Goal: Book appointment/travel/reservation

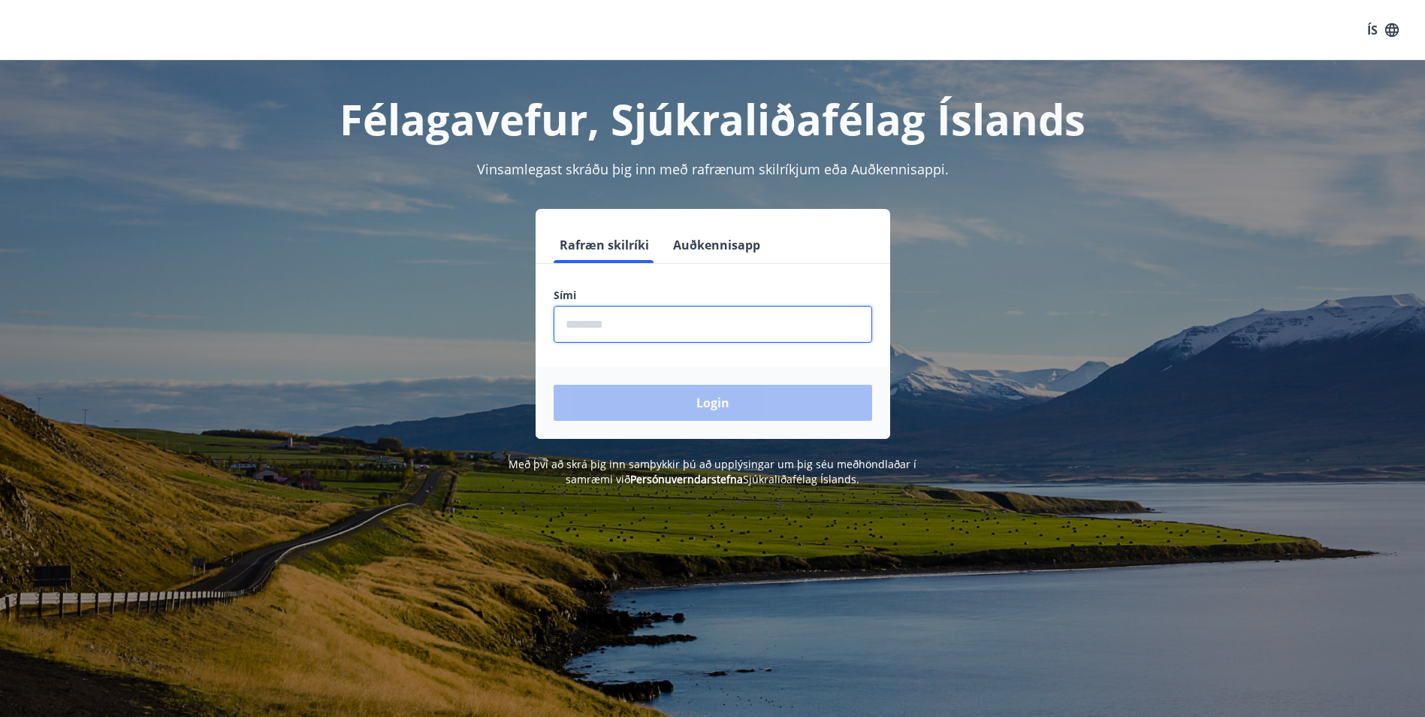
click at [636, 340] on input "phone" at bounding box center [713, 324] width 319 height 37
type input "********"
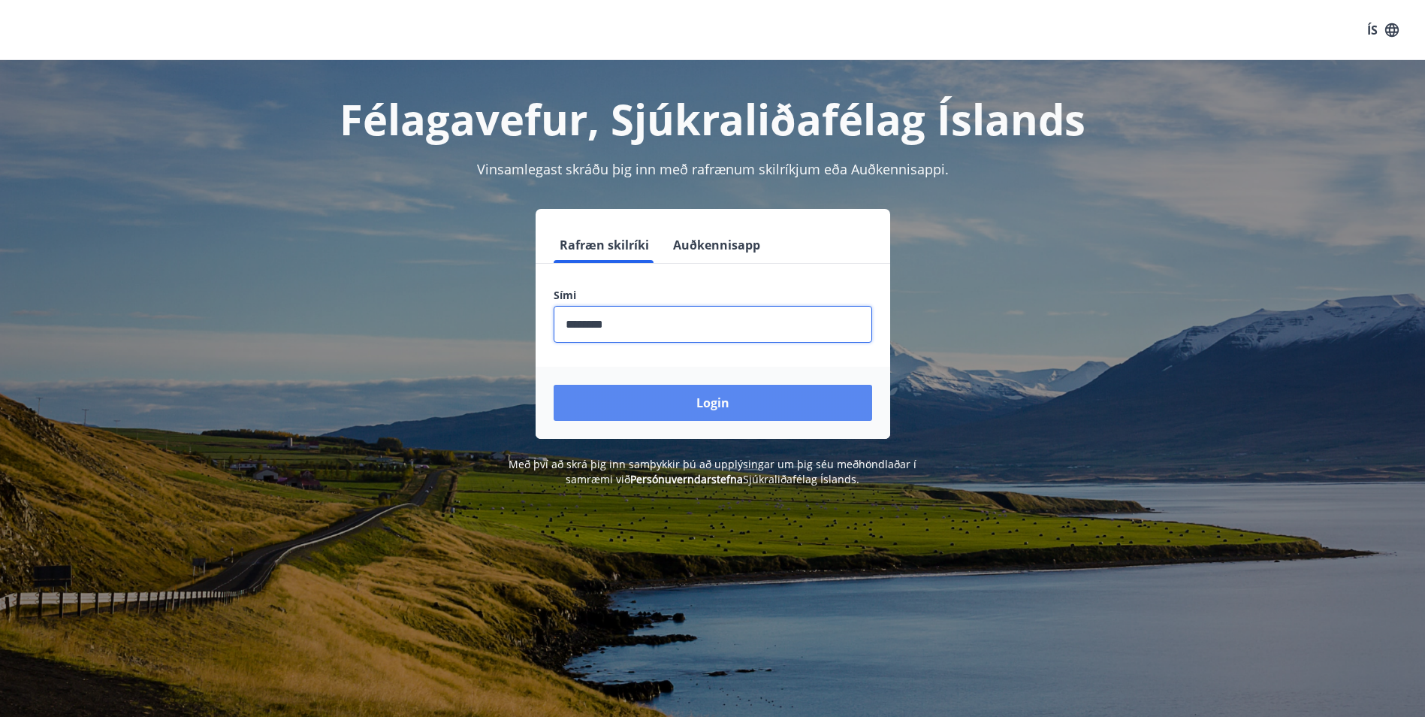
click at [646, 400] on button "Login" at bounding box center [713, 403] width 319 height 36
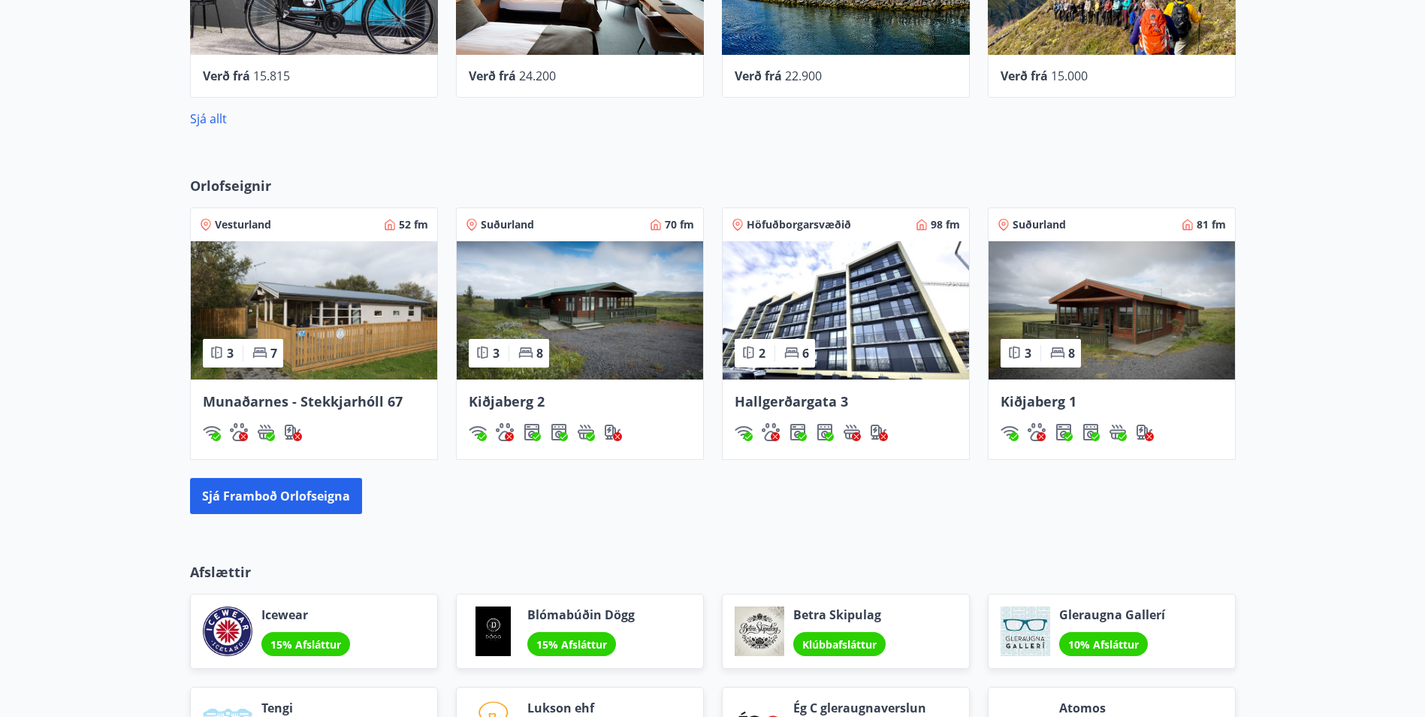
scroll to position [1049, 0]
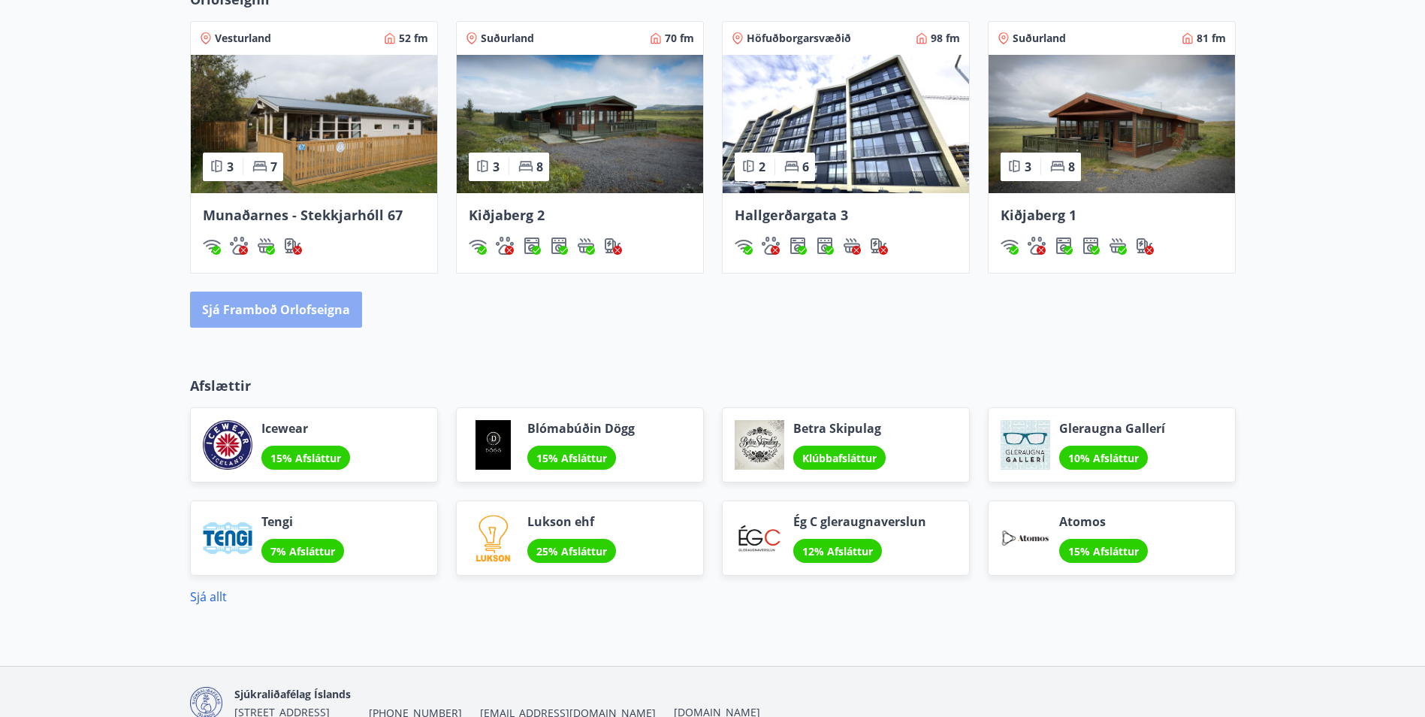
click at [296, 318] on button "Sjá framboð orlofseigna" at bounding box center [276, 310] width 172 height 36
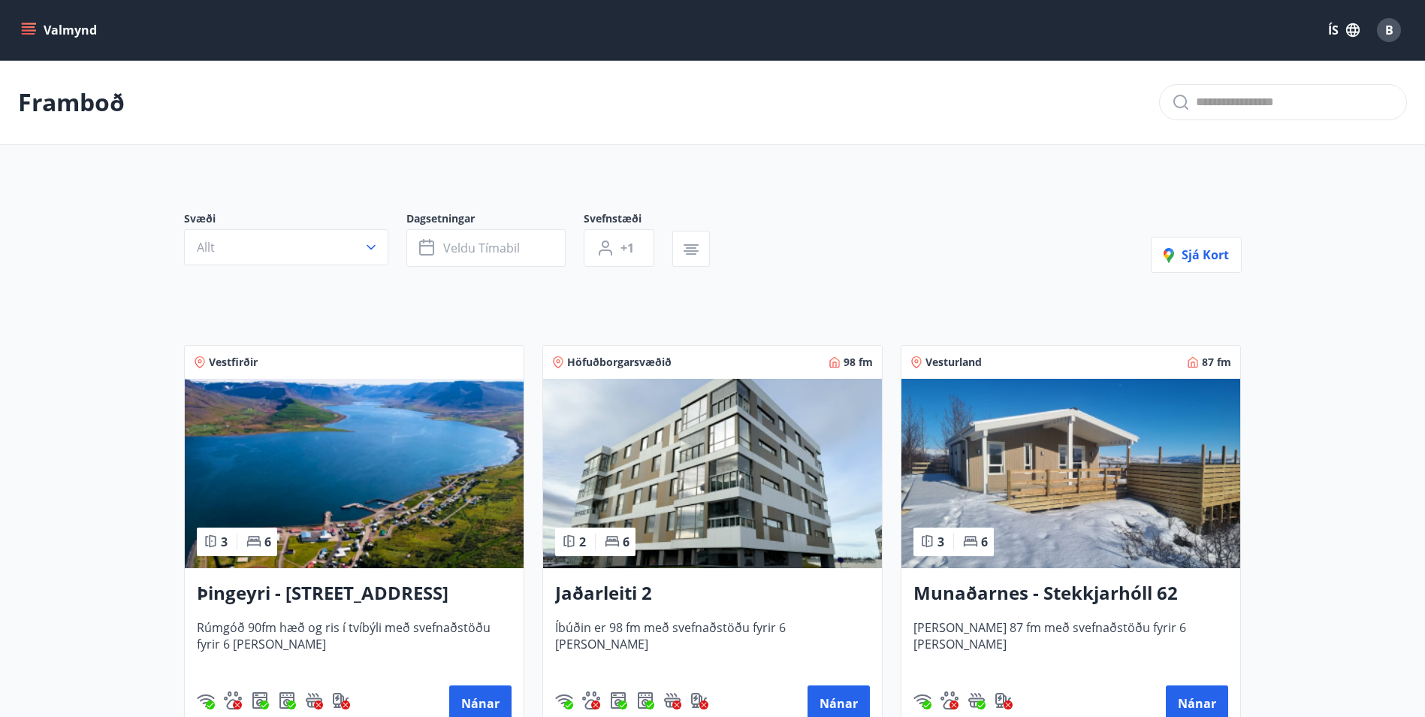
click at [34, 35] on icon "menu" at bounding box center [29, 34] width 14 height 2
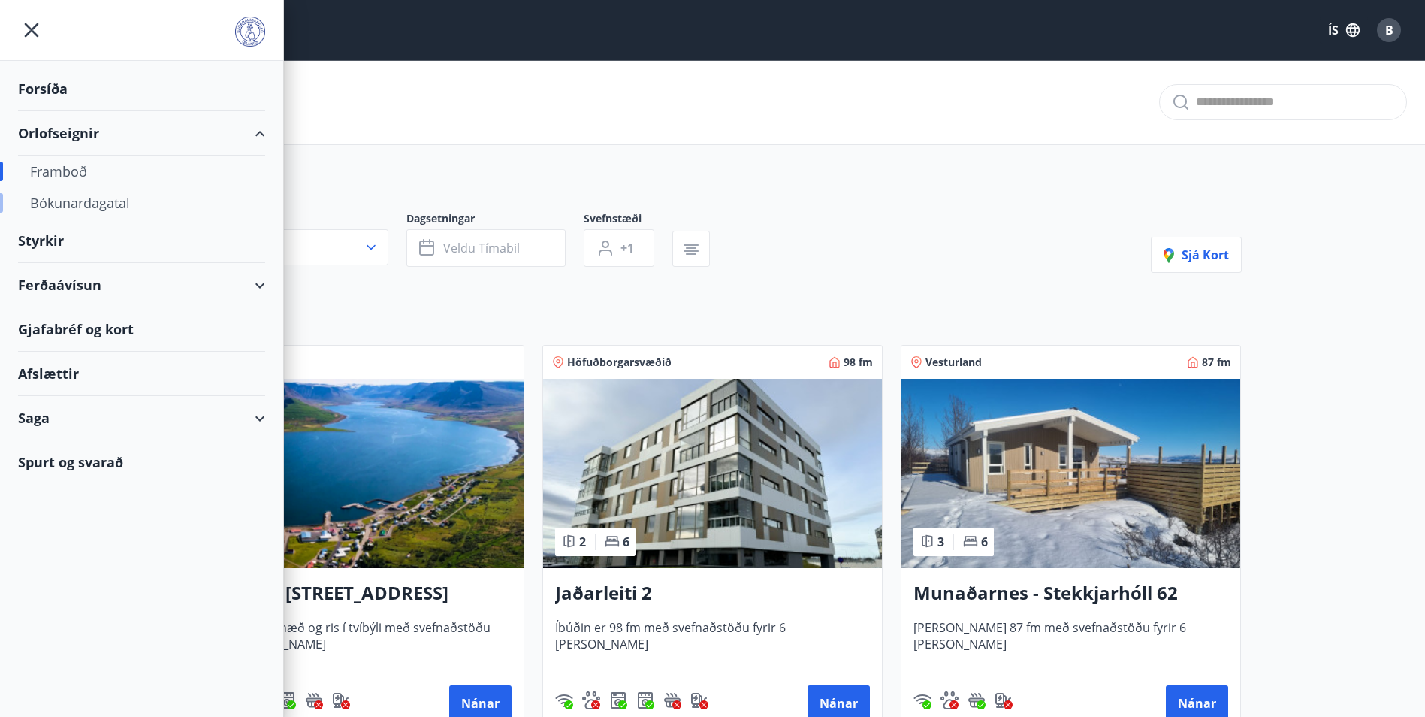
click at [68, 199] on div "Bókunardagatal" at bounding box center [141, 203] width 223 height 32
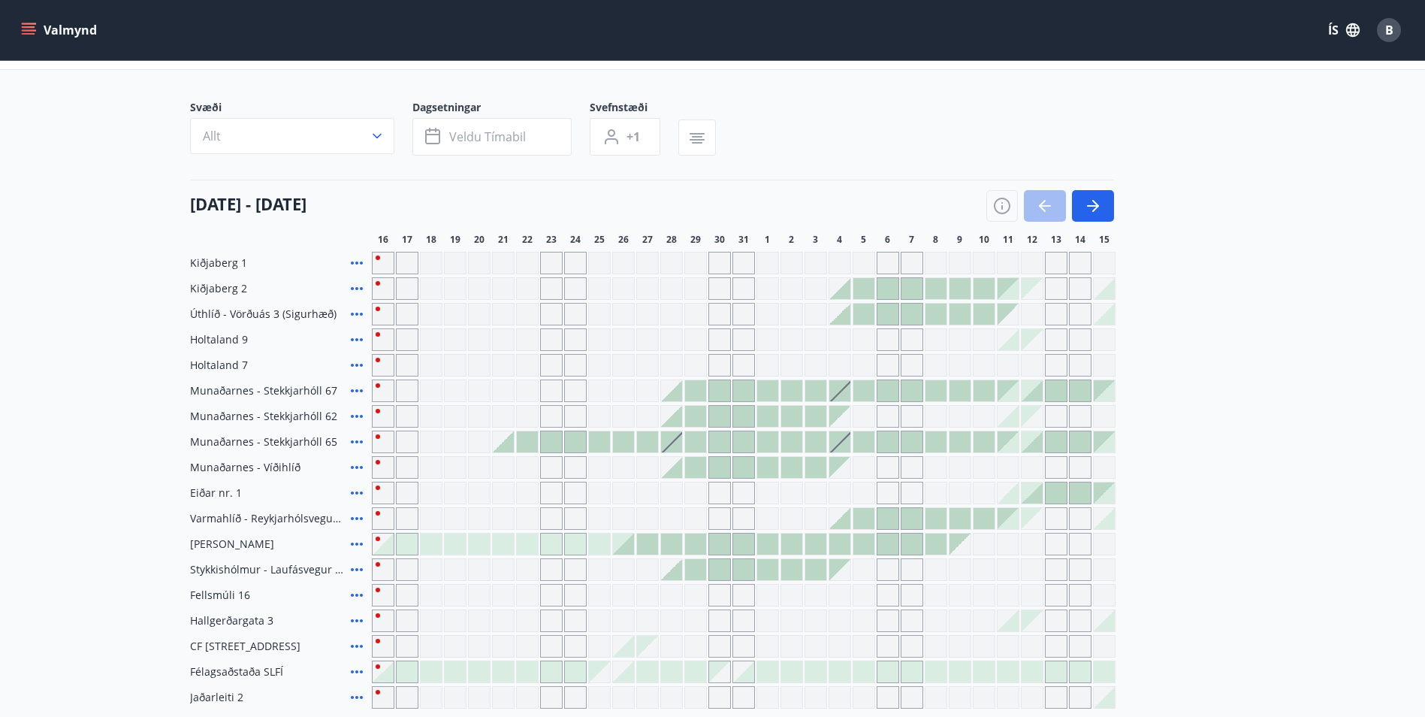
scroll to position [150, 0]
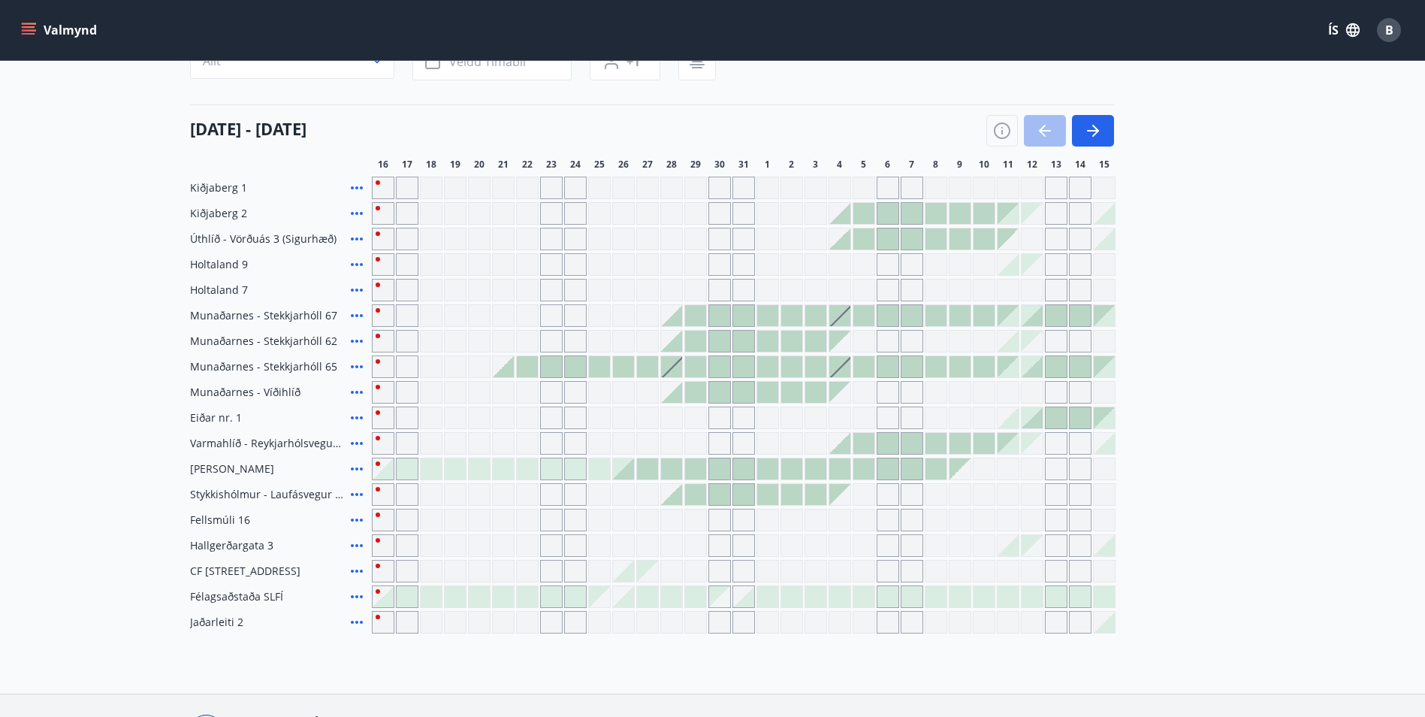
click at [523, 364] on div at bounding box center [527, 366] width 21 height 21
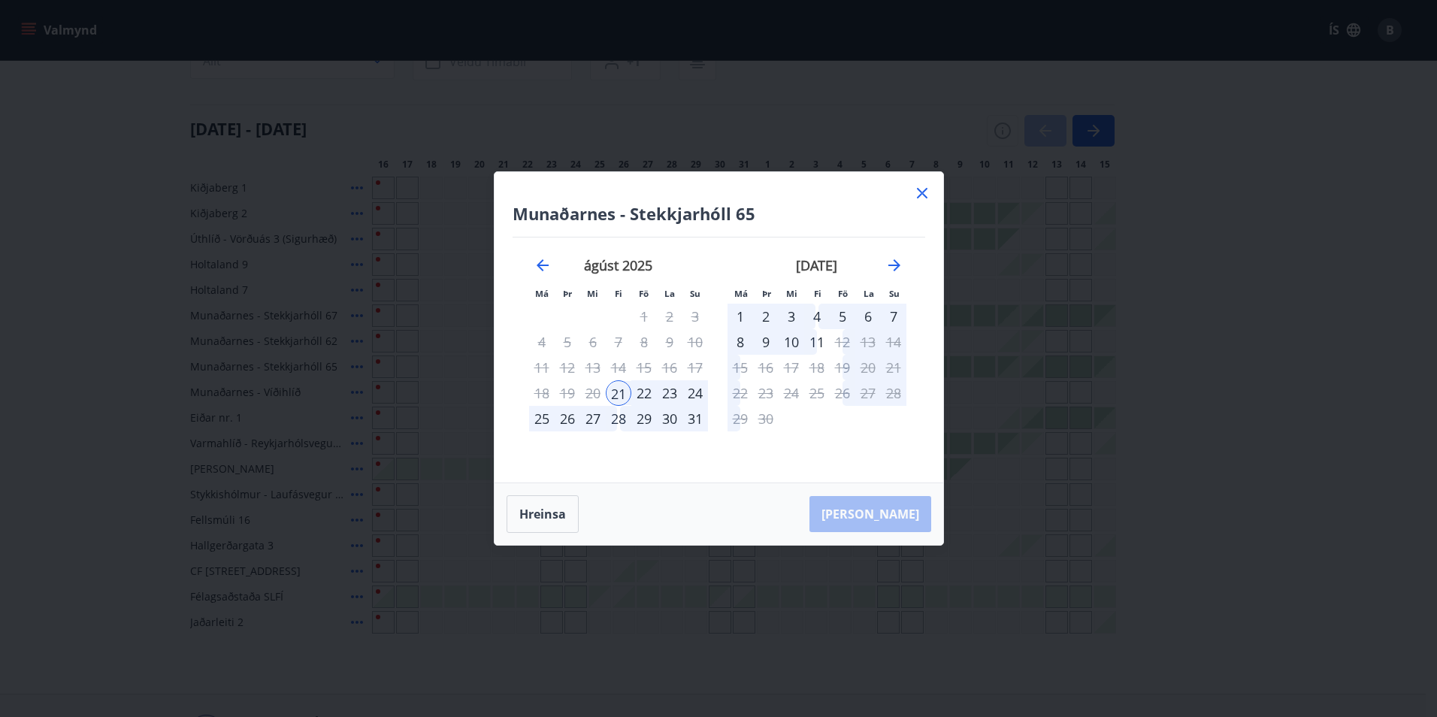
click at [917, 199] on icon at bounding box center [922, 193] width 18 height 18
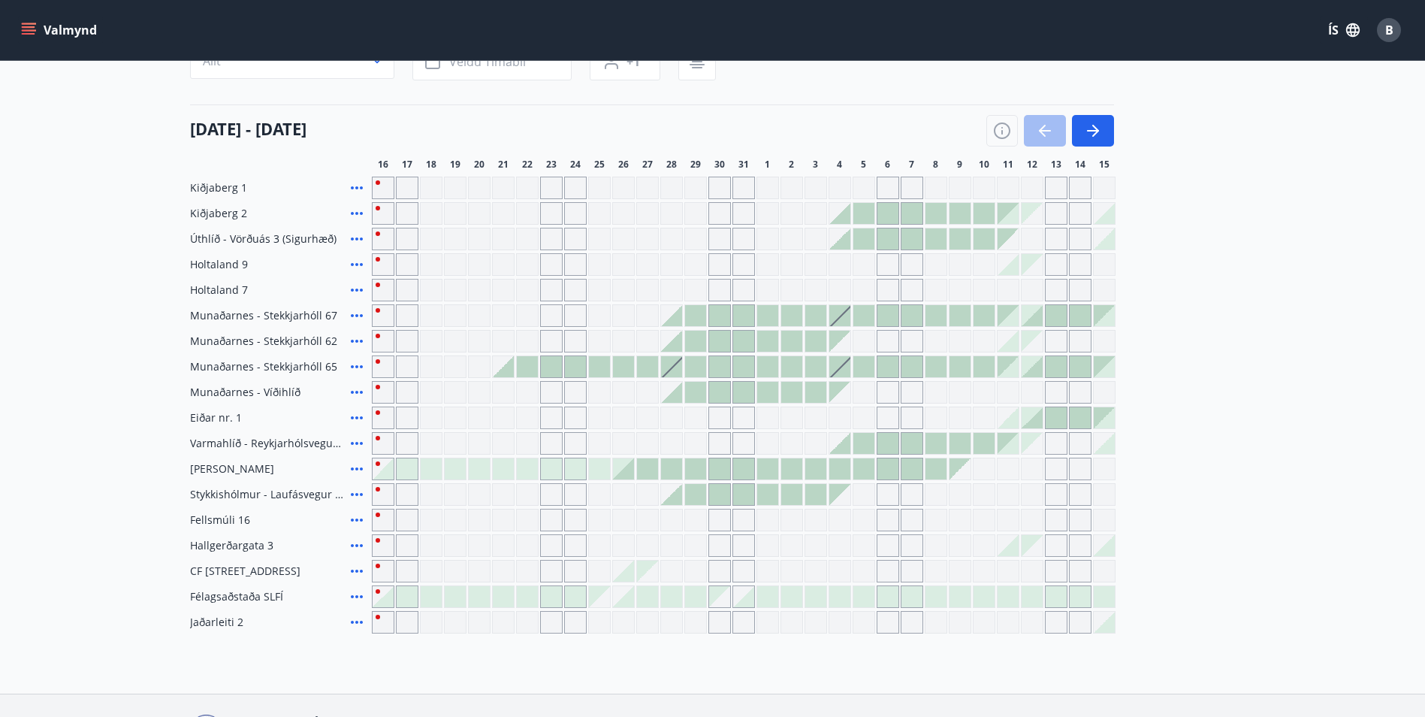
click at [918, 198] on div "Gráir dagar eru ekki bókanlegir" at bounding box center [912, 188] width 23 height 23
click at [1377, 258] on main "Bókunardagatal Svæði Allt Dagsetningar Veldu tímabil Svefnstæði +1 [DATE] - [DA…" at bounding box center [712, 272] width 1425 height 724
click at [1007, 133] on icon "button" at bounding box center [1002, 131] width 18 height 18
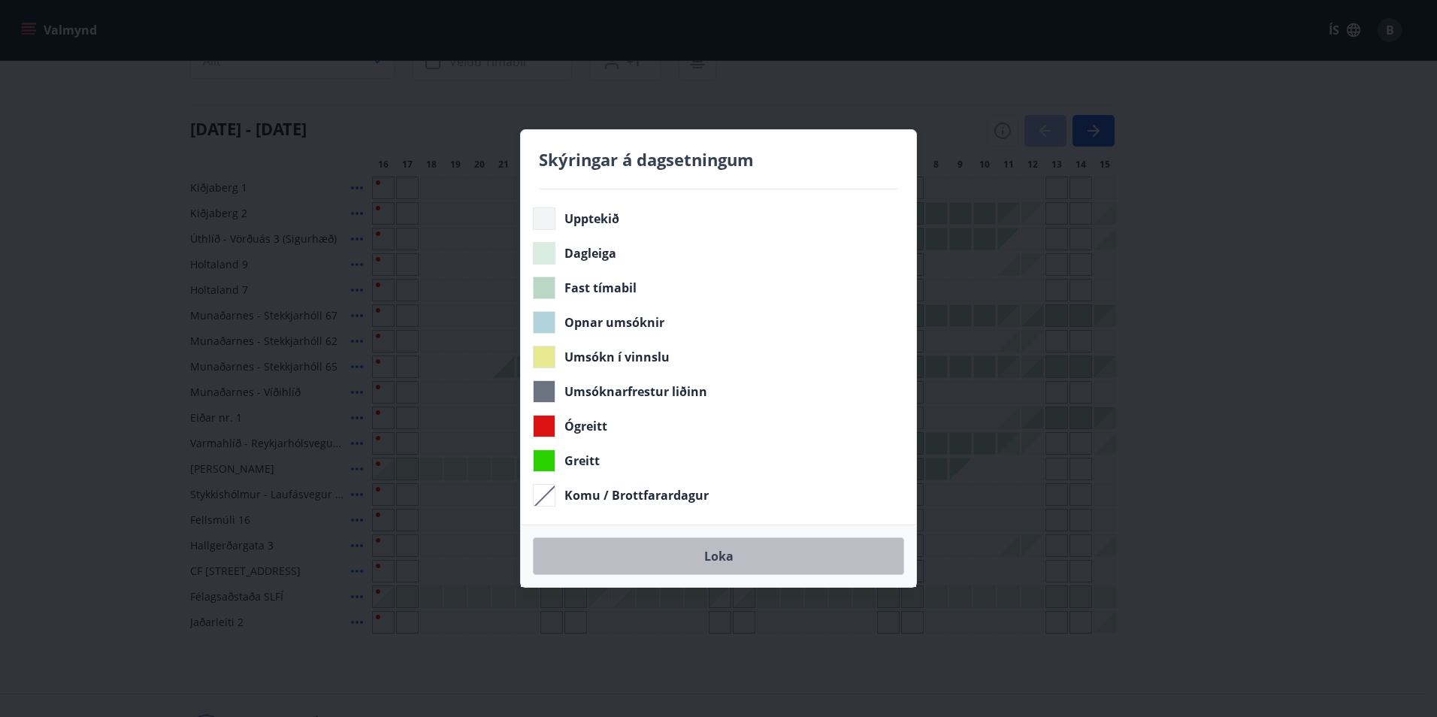
click at [721, 566] on button "Loka" at bounding box center [718, 556] width 371 height 38
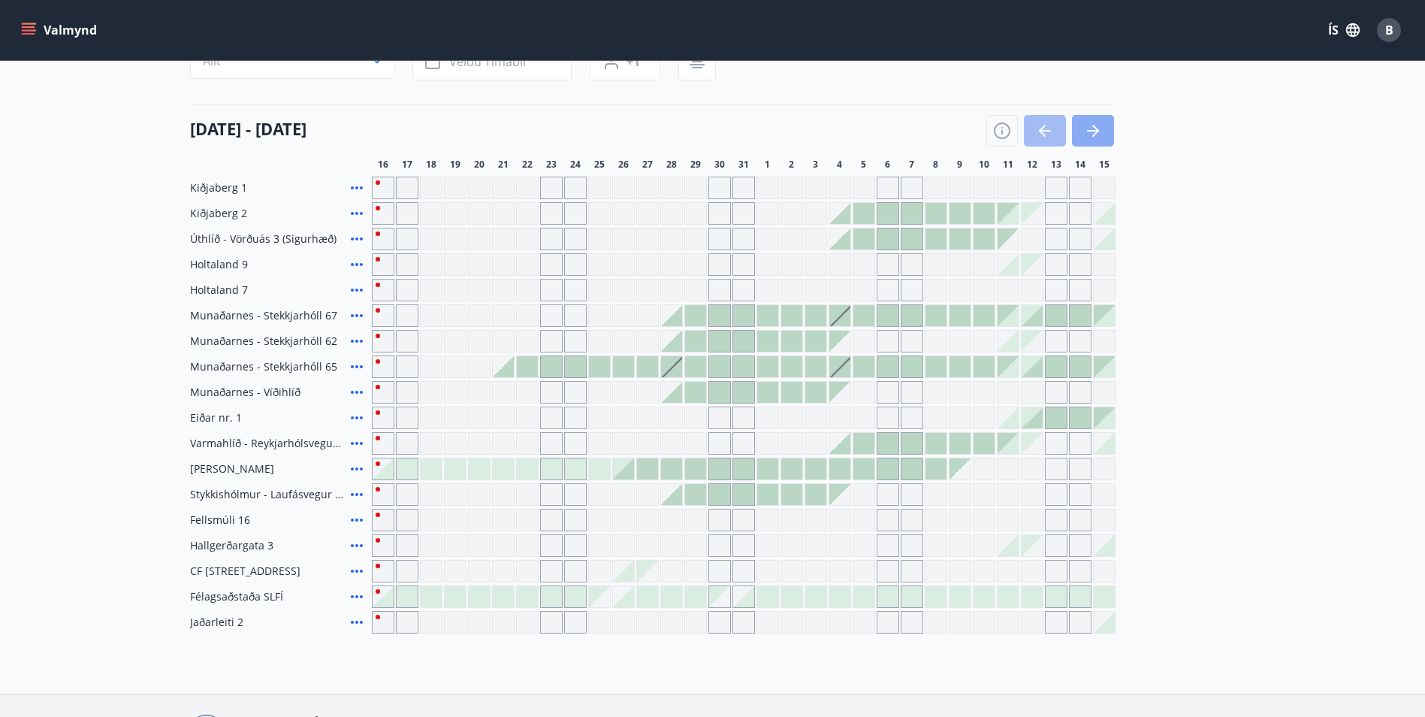
click at [1108, 137] on button "button" at bounding box center [1093, 131] width 42 height 32
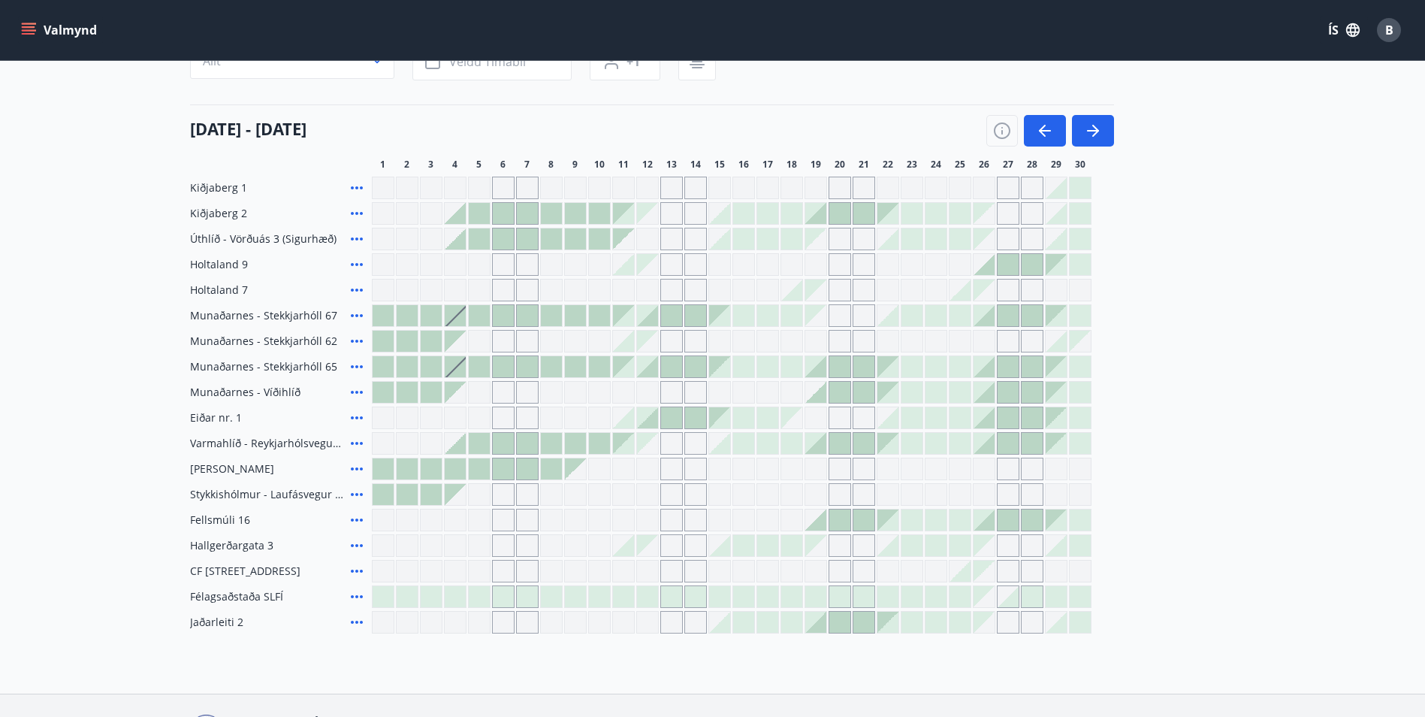
click at [456, 218] on div at bounding box center [455, 213] width 21 height 21
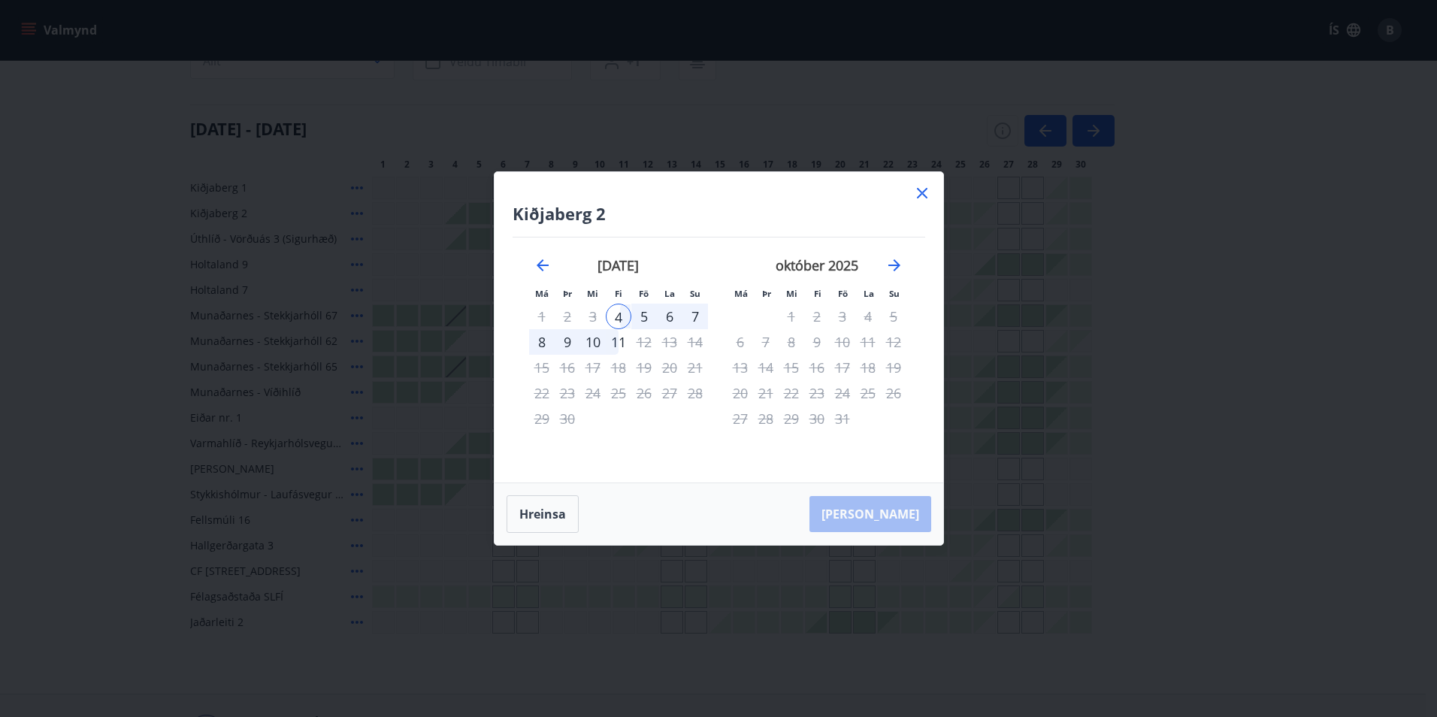
click at [642, 316] on div "5" at bounding box center [644, 317] width 26 height 26
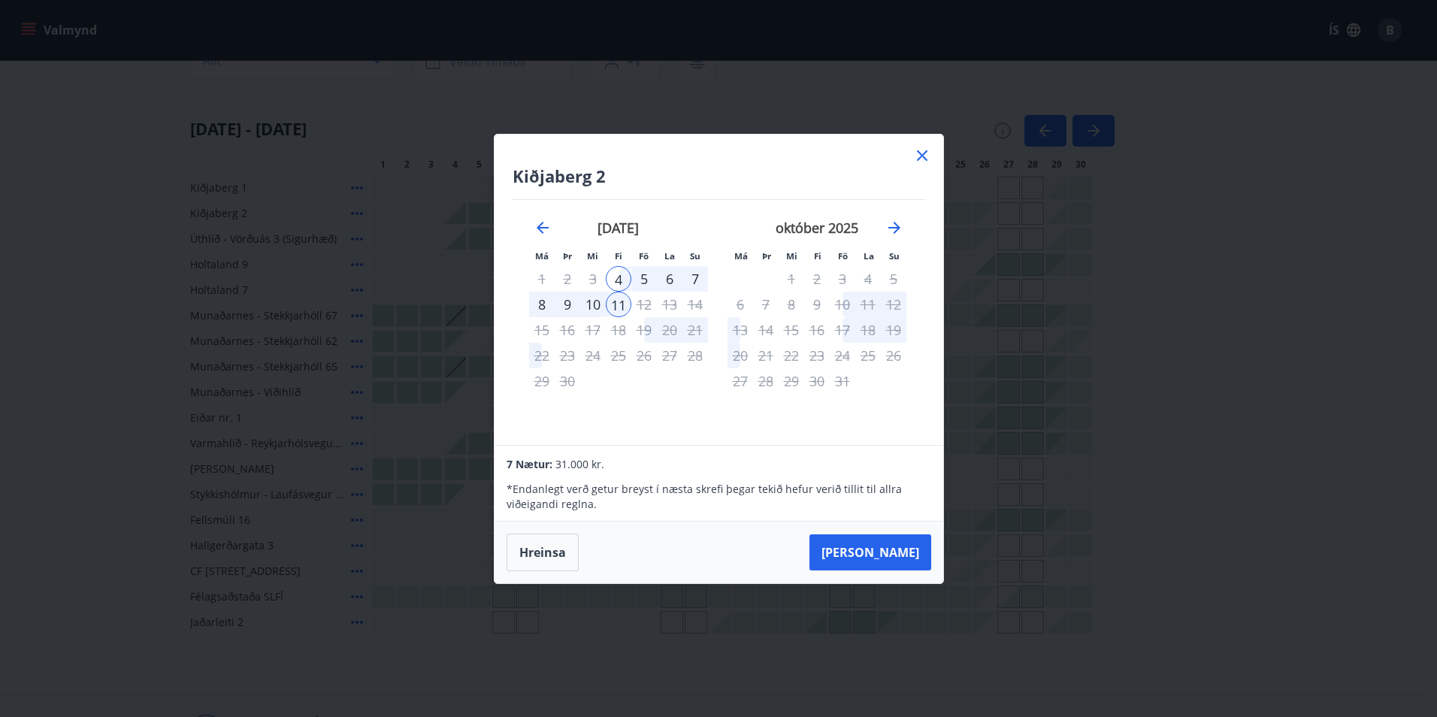
click at [643, 277] on div "5" at bounding box center [644, 279] width 26 height 26
click at [622, 277] on div "4" at bounding box center [619, 279] width 26 height 26
click at [917, 159] on icon at bounding box center [922, 155] width 11 height 11
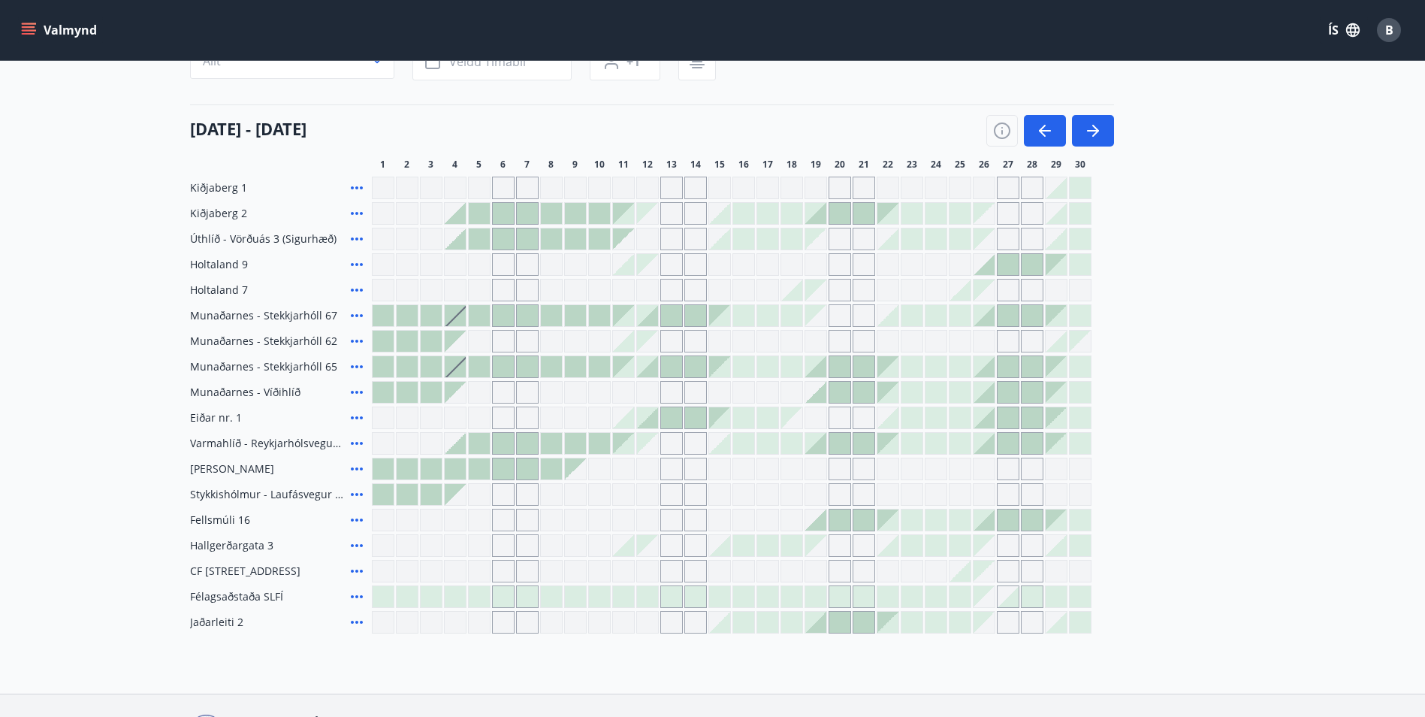
click at [640, 289] on div "Gráir dagar eru ekki bókanlegir" at bounding box center [647, 290] width 23 height 23
drag, startPoint x: 795, startPoint y: 292, endPoint x: 711, endPoint y: 305, distance: 85.1
click at [796, 295] on div at bounding box center [791, 290] width 21 height 21
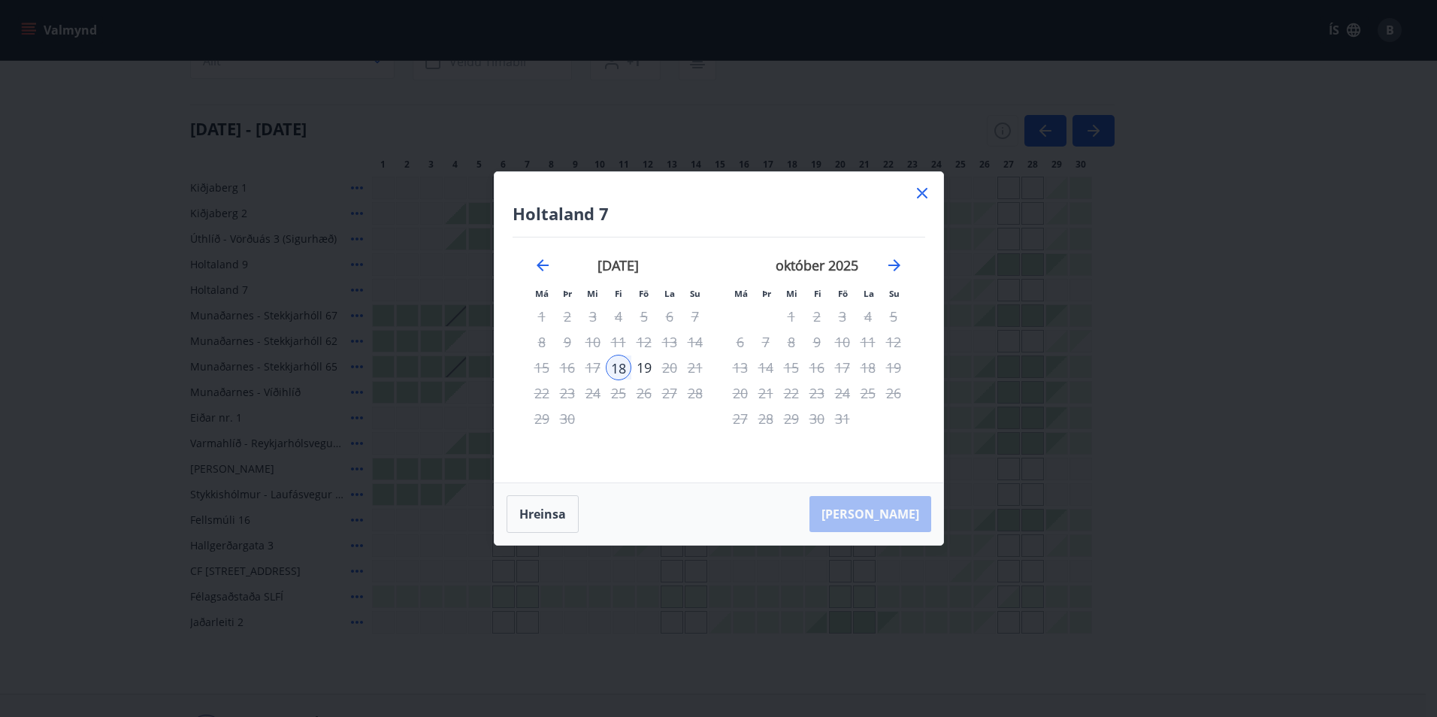
click at [917, 192] on icon at bounding box center [922, 193] width 18 height 18
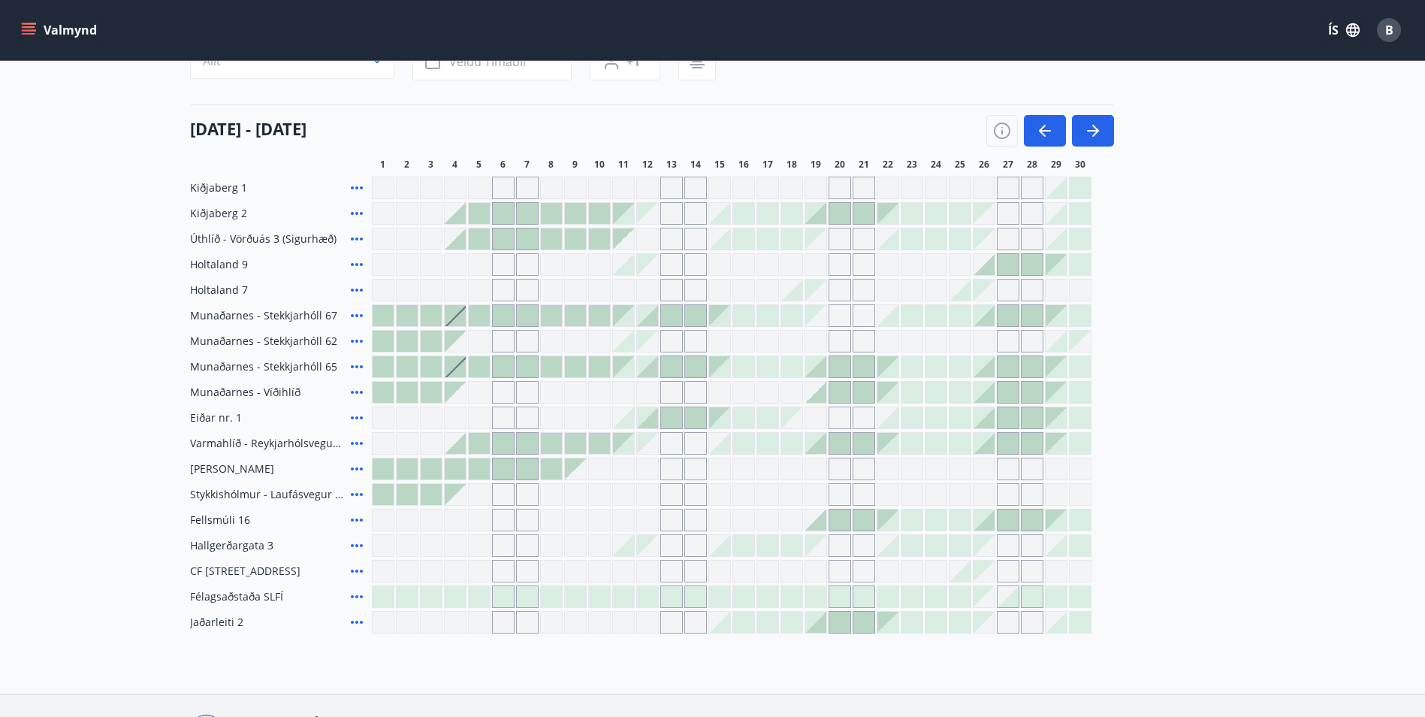
click at [787, 314] on div at bounding box center [791, 315] width 21 height 21
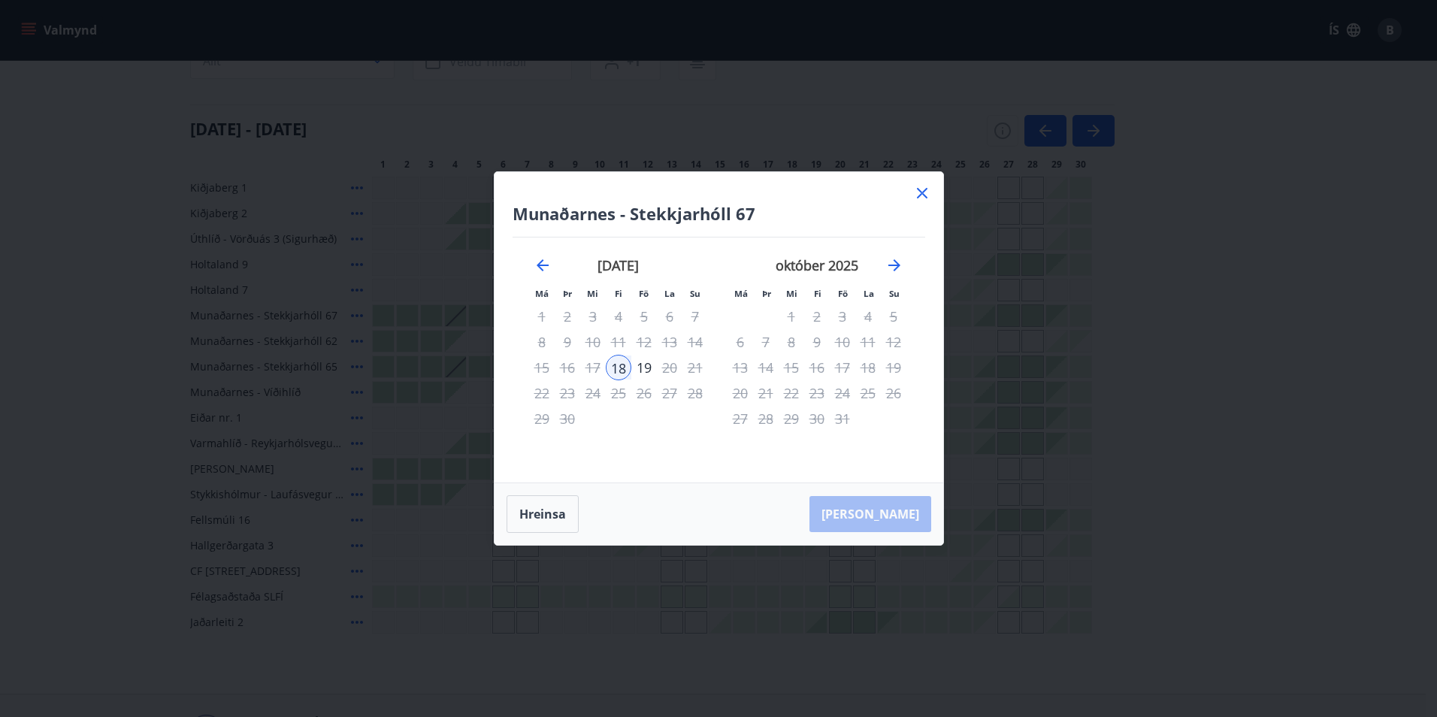
click at [923, 197] on icon at bounding box center [922, 193] width 18 height 18
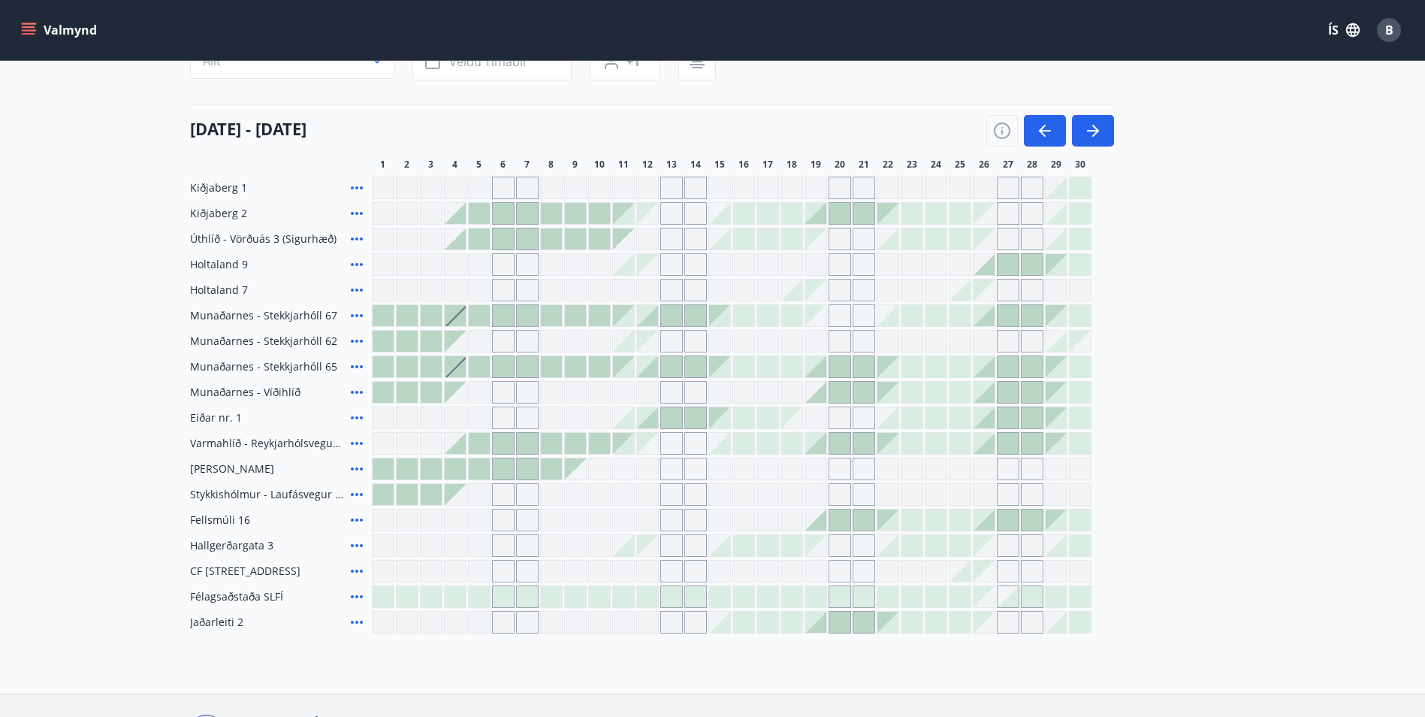
click at [768, 318] on div at bounding box center [767, 315] width 21 height 21
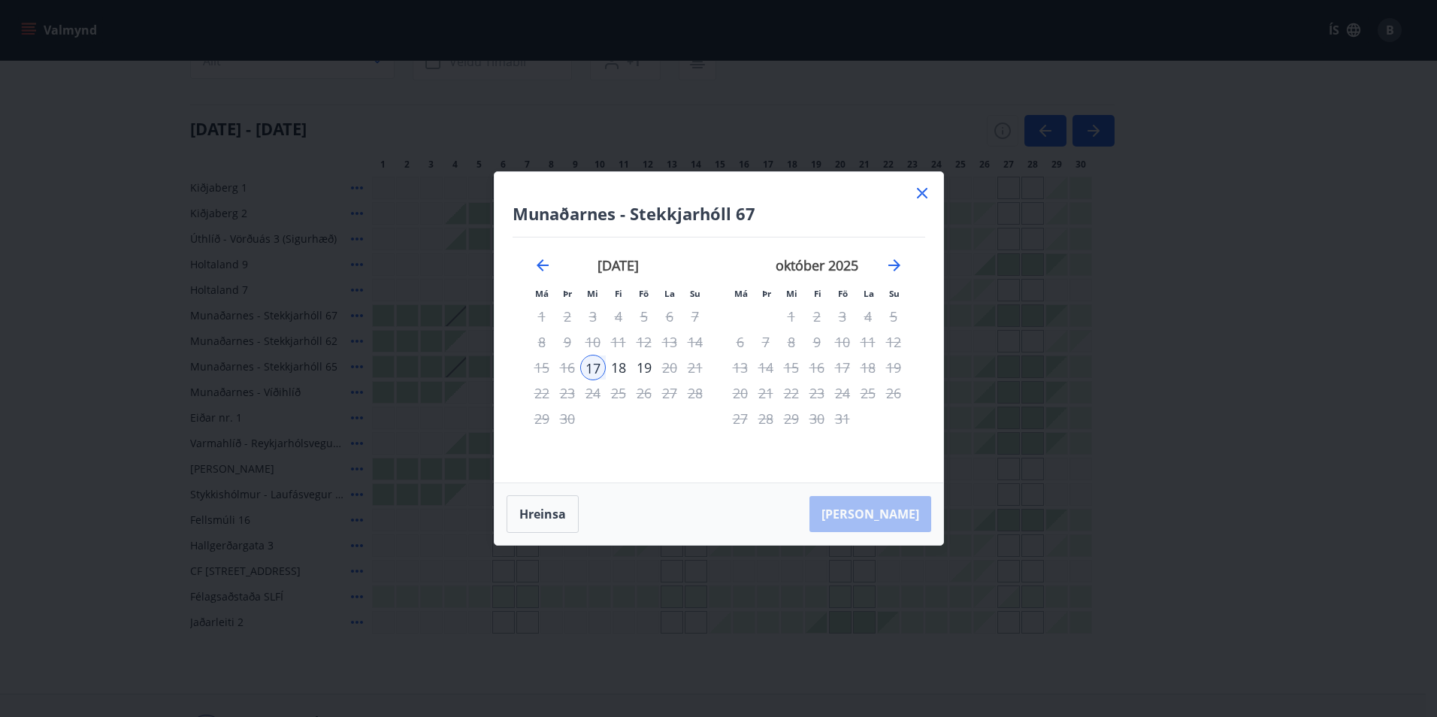
click at [926, 195] on icon at bounding box center [922, 193] width 18 height 18
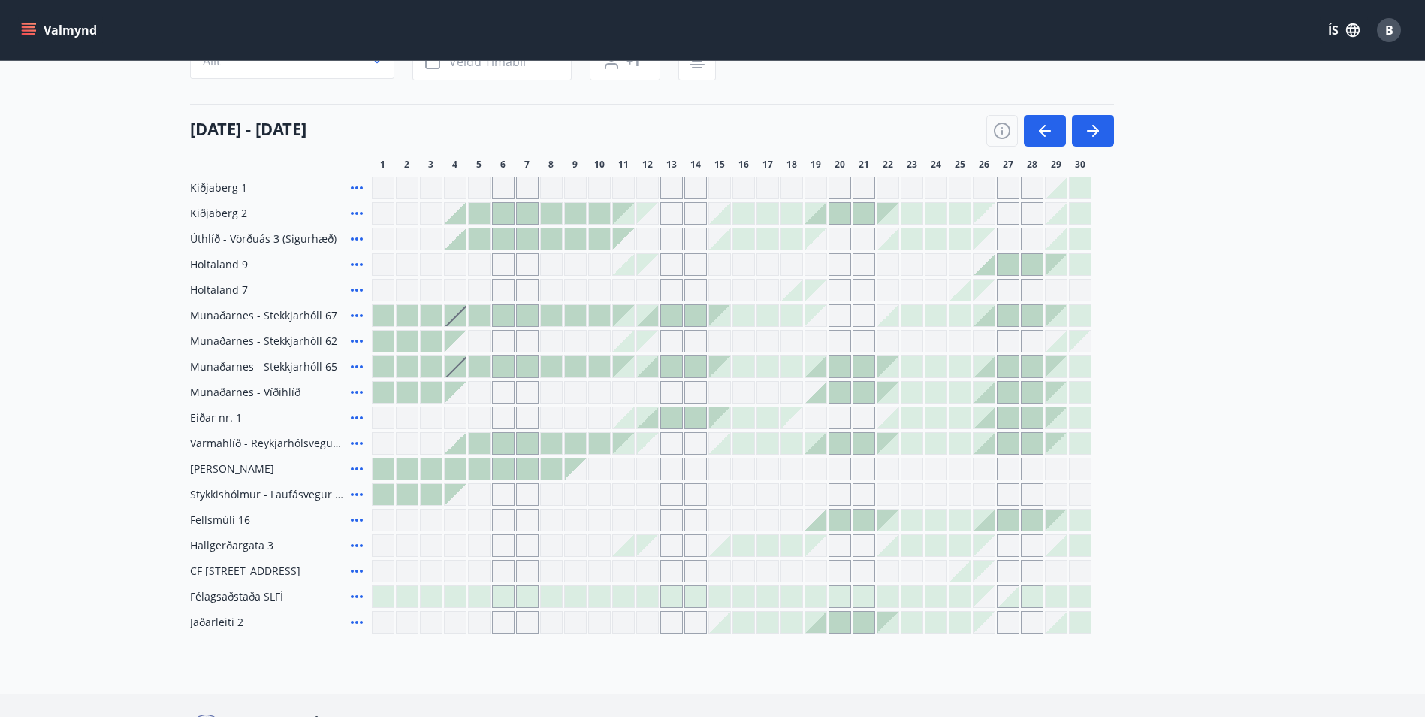
click at [651, 220] on div "Gráir dagar eru ekki bókanlegir" at bounding box center [647, 213] width 21 height 21
click at [1105, 127] on button "button" at bounding box center [1093, 131] width 42 height 32
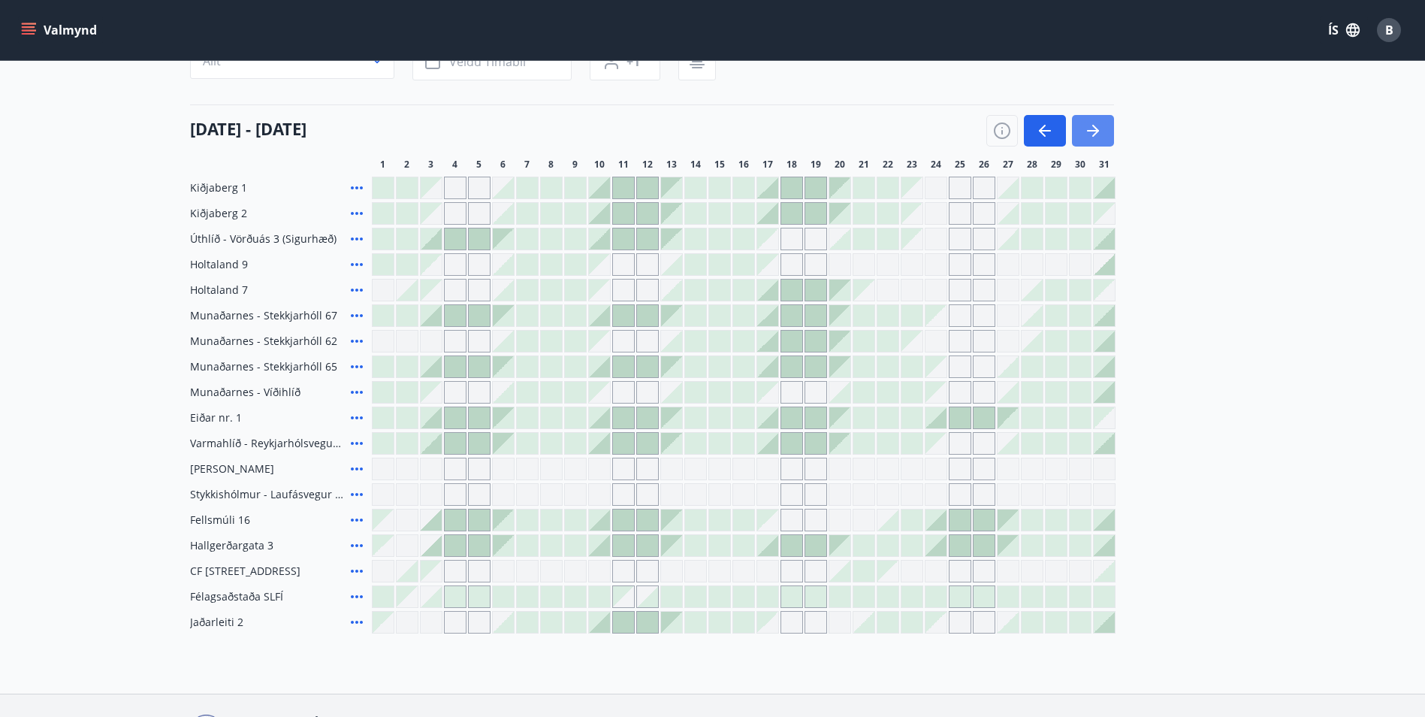
click at [1099, 128] on icon "button" at bounding box center [1093, 131] width 18 height 18
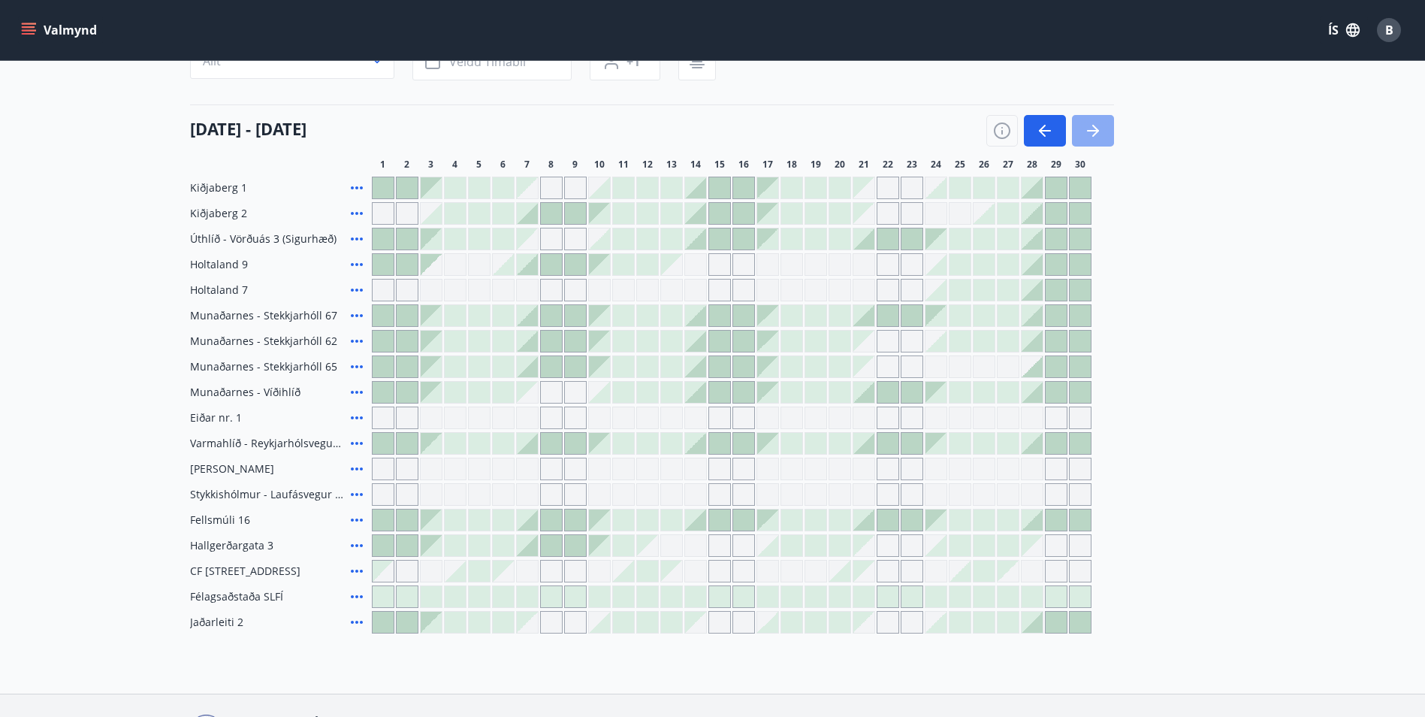
click at [1080, 141] on button "button" at bounding box center [1093, 131] width 42 height 32
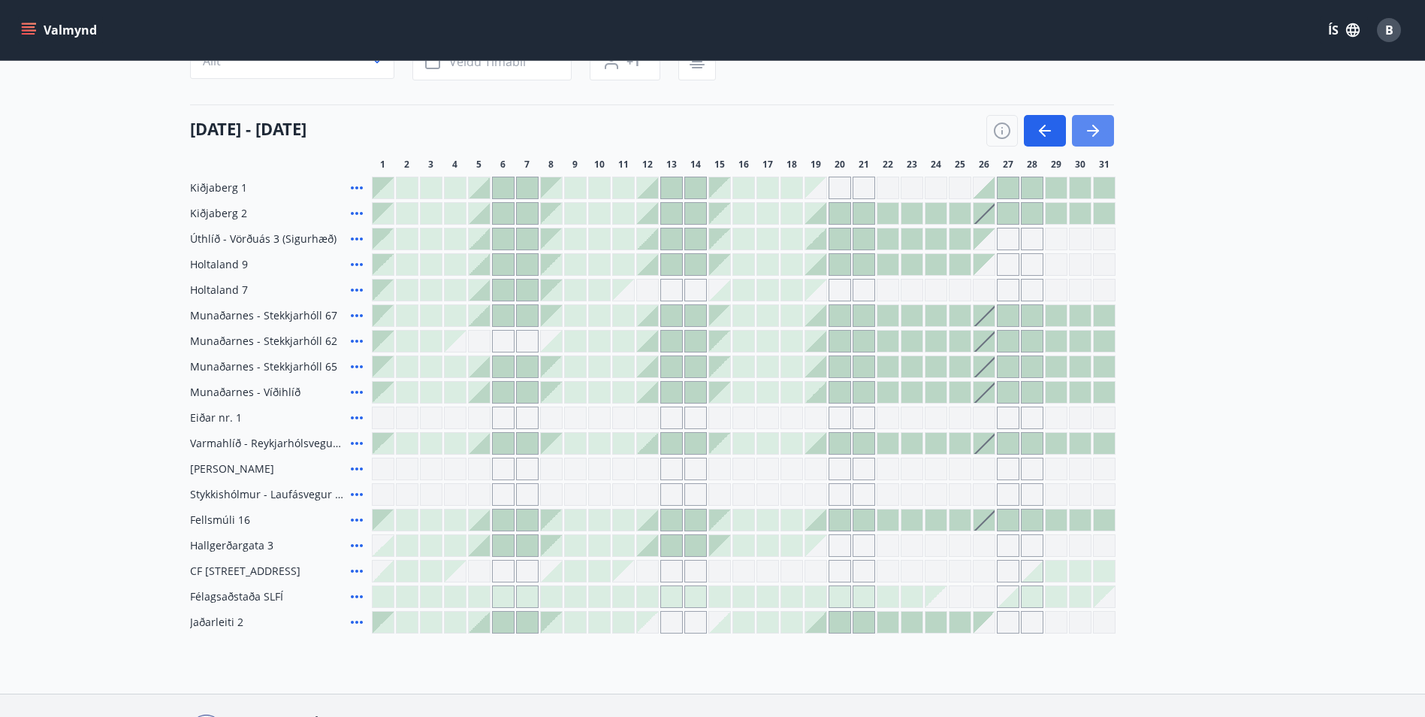
click at [1102, 135] on icon "button" at bounding box center [1093, 131] width 18 height 18
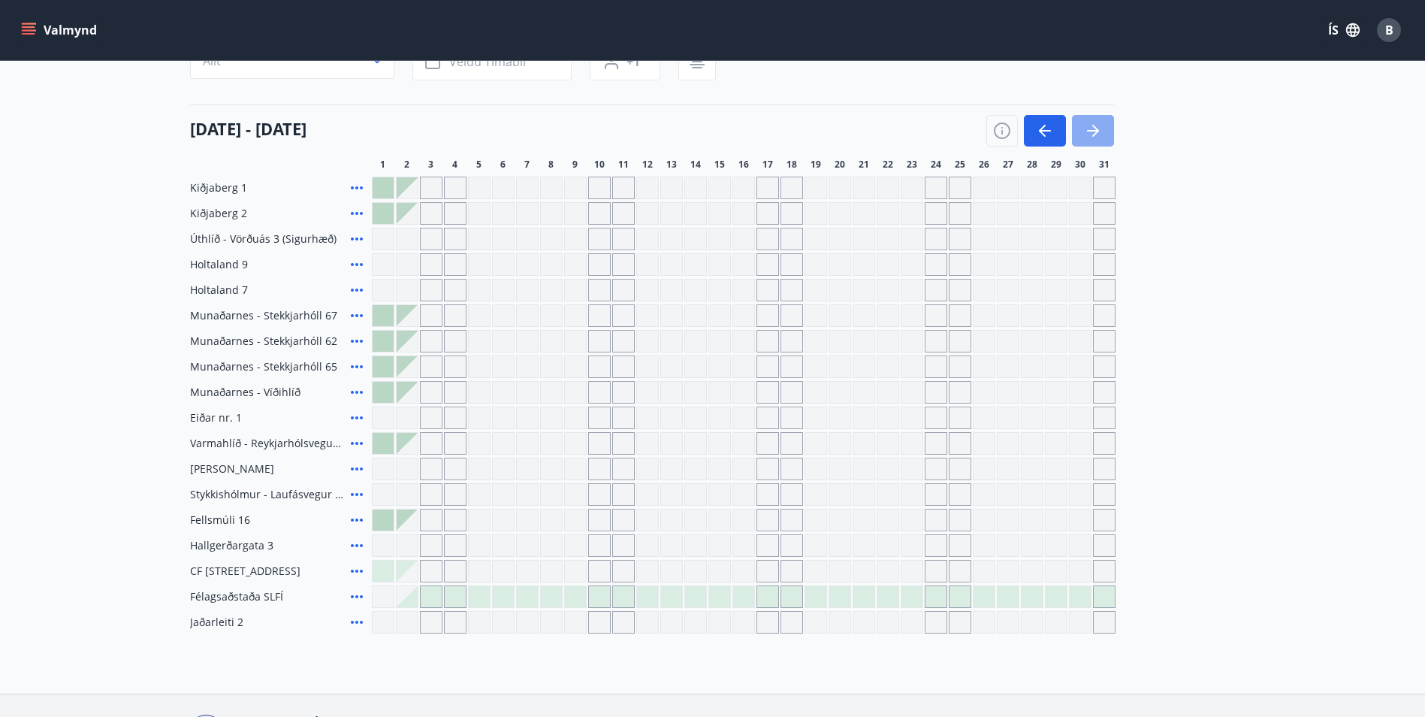
click at [1108, 124] on button "button" at bounding box center [1093, 131] width 42 height 32
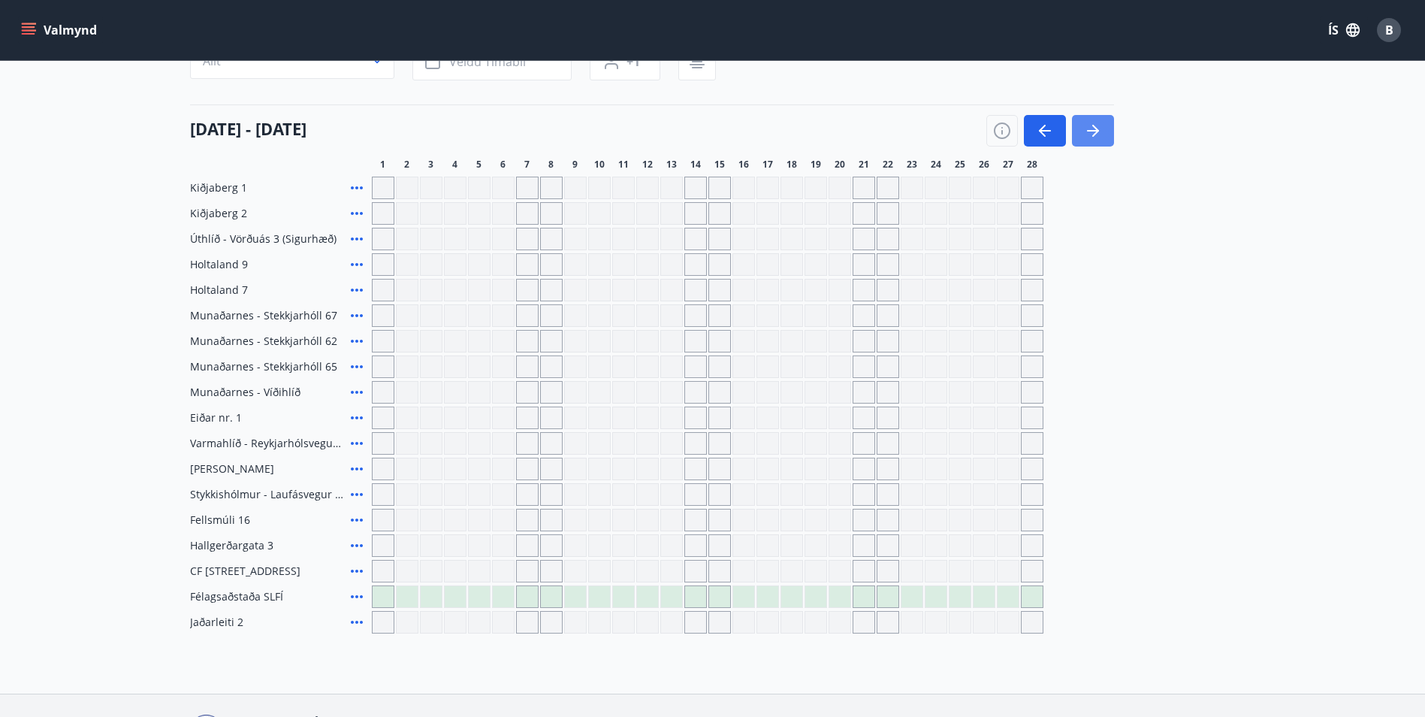
click at [1108, 124] on button "button" at bounding box center [1093, 131] width 42 height 32
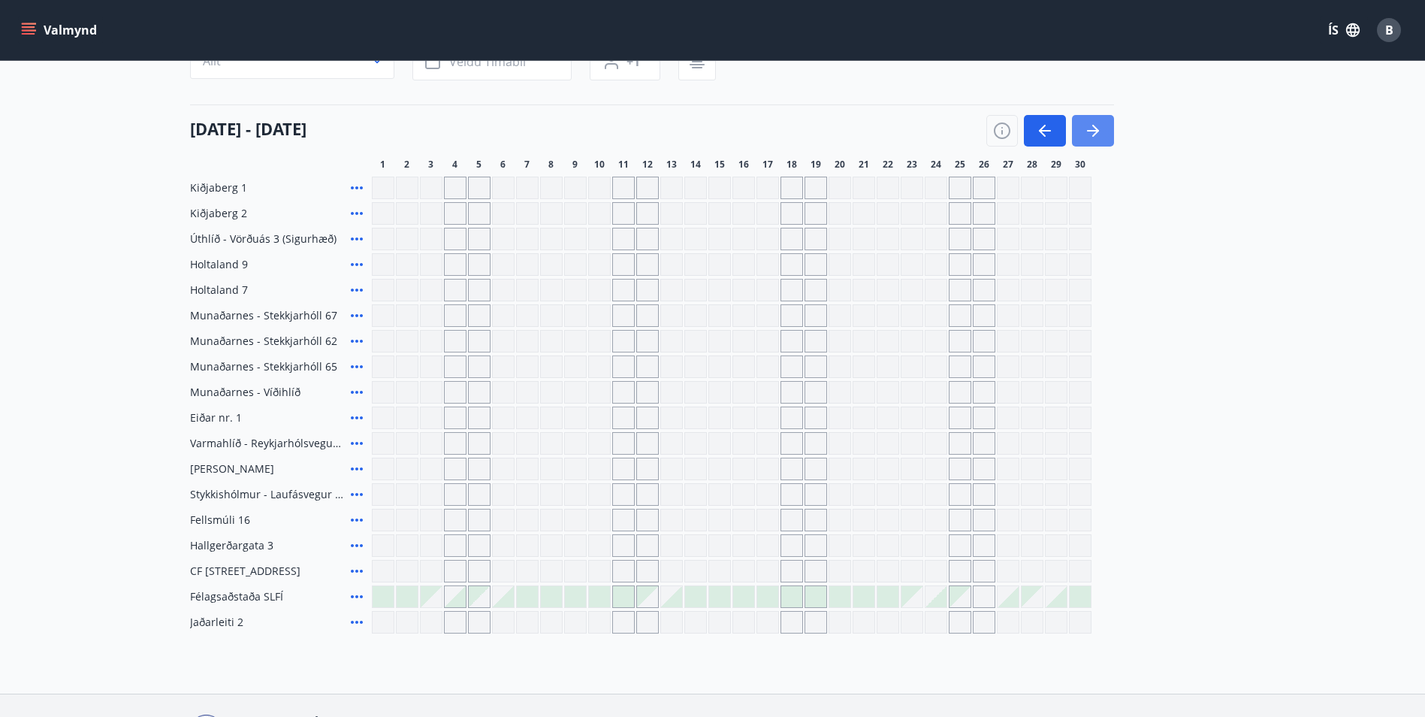
click at [1108, 124] on button "button" at bounding box center [1093, 131] width 42 height 32
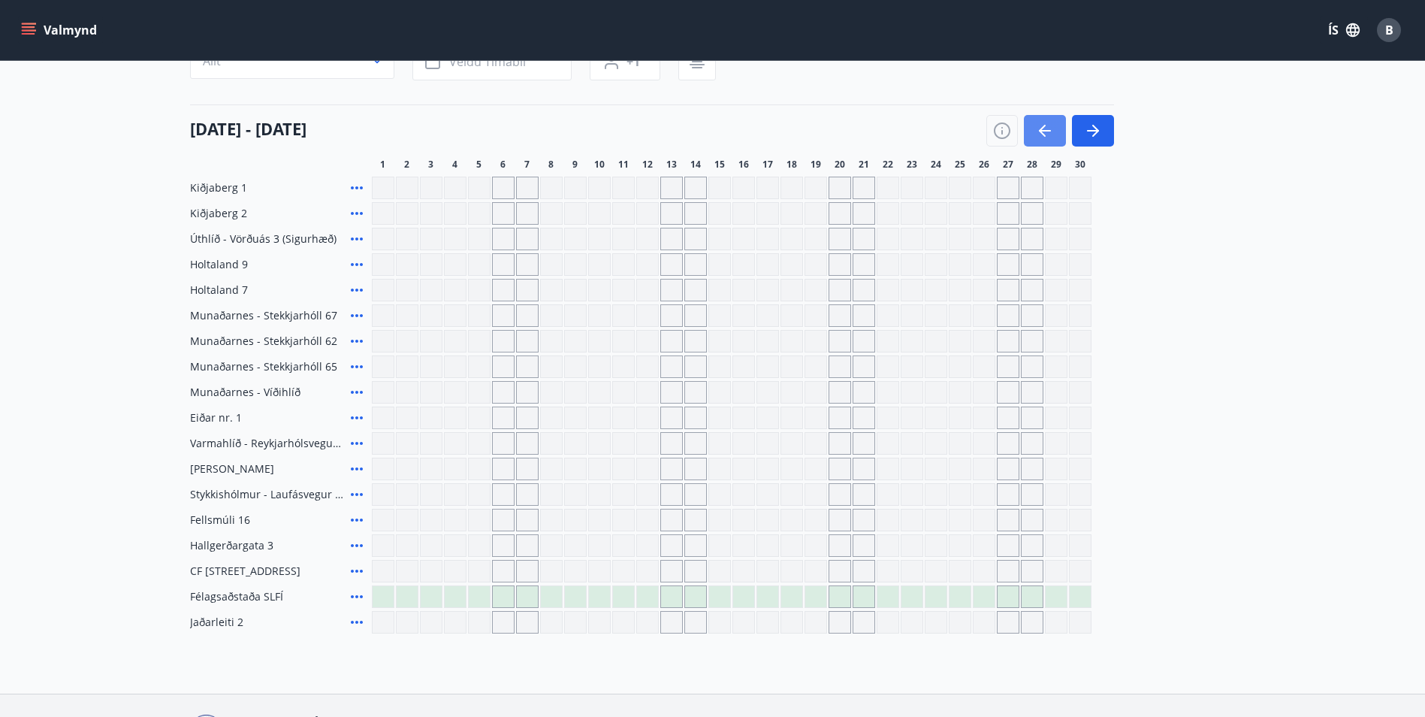
click at [1039, 133] on icon "button" at bounding box center [1045, 131] width 18 height 18
